Goal: Information Seeking & Learning: Understand process/instructions

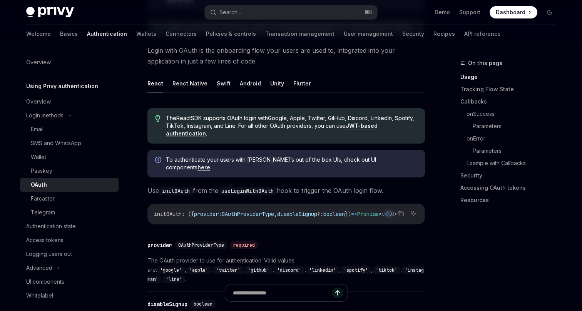
scroll to position [173, 0]
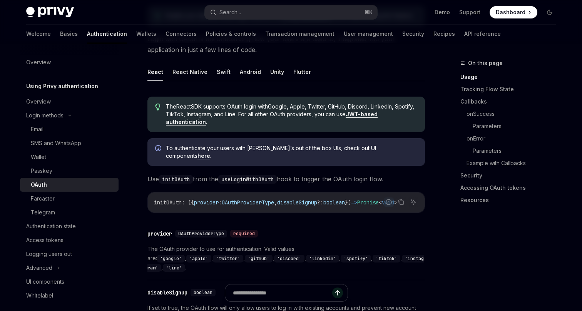
click at [177, 199] on span "initOAuth" at bounding box center [168, 202] width 28 height 7
copy span "initOAuth"
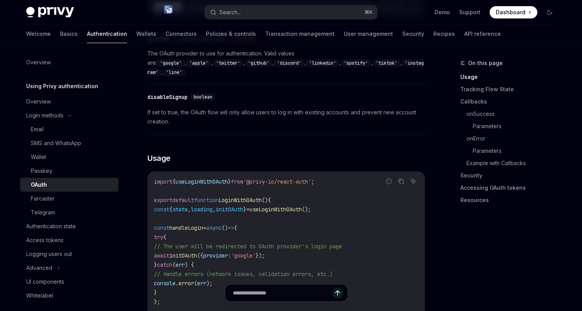
scroll to position [404, 0]
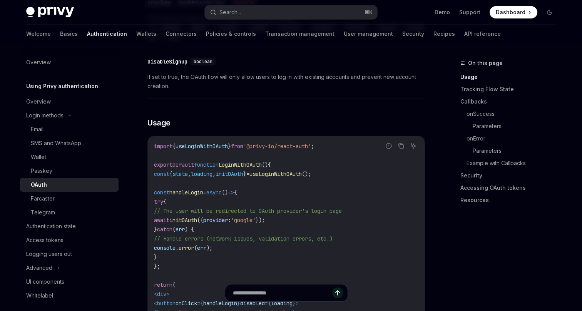
click at [169, 170] on span "const" at bounding box center [161, 173] width 15 height 7
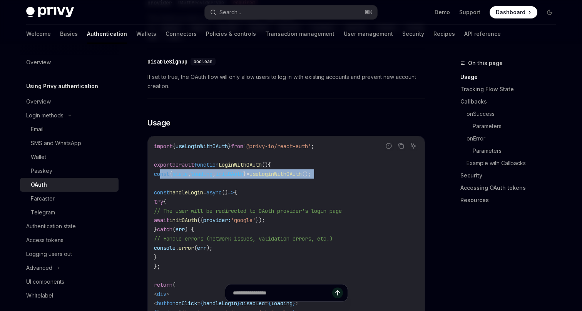
drag, startPoint x: 169, startPoint y: 159, endPoint x: 351, endPoint y: 159, distance: 181.6
click at [351, 159] on code "import { useLoginWithOAuth } from '@privy-io/react-auth' ; export default funct…" at bounding box center [286, 248] width 264 height 212
copy code "const { state , loading , initOAuth } = useLoginWithOAuth ();"
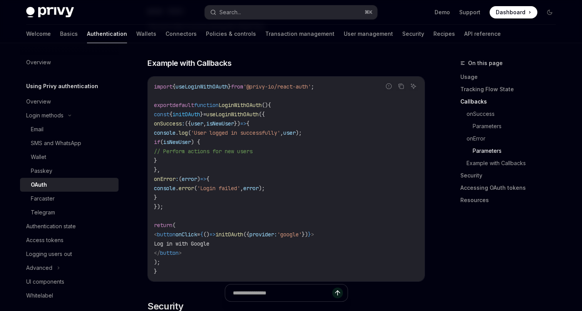
scroll to position [1410, 0]
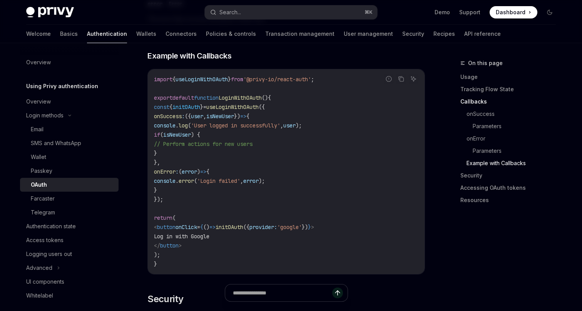
click at [258, 104] on span "useLoginWithOAuth" at bounding box center [232, 107] width 52 height 7
click at [182, 113] on span "onSuccess" at bounding box center [168, 116] width 28 height 7
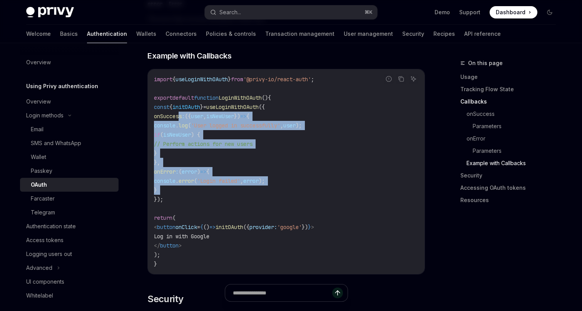
drag, startPoint x: 194, startPoint y: 108, endPoint x: 192, endPoint y: 177, distance: 69.3
click at [192, 177] on code "import { useLoginWithOAuth } from '@privy-io/react-auth' ; export default funct…" at bounding box center [286, 172] width 264 height 194
copy code "onSuccess : ({ user , isNewUser }) => { console . log ( 'User logged in success…"
click at [209, 187] on code "import { useLoginWithOAuth } from '@privy-io/react-auth' ; export default funct…" at bounding box center [286, 172] width 264 height 194
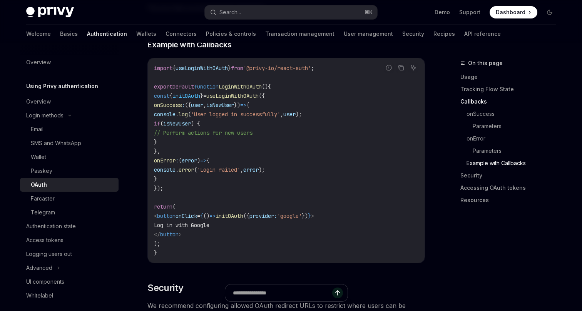
scroll to position [1422, 0]
